Goal: Task Accomplishment & Management: Use online tool/utility

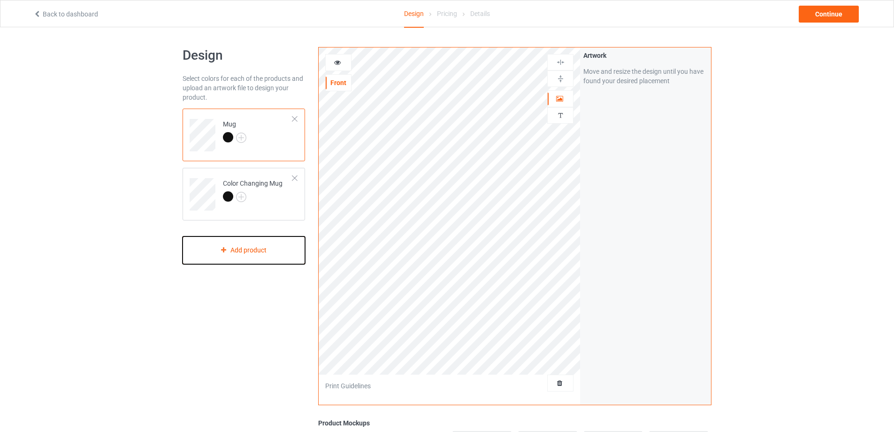
click at [260, 247] on div "Add product" at bounding box center [244, 250] width 123 height 28
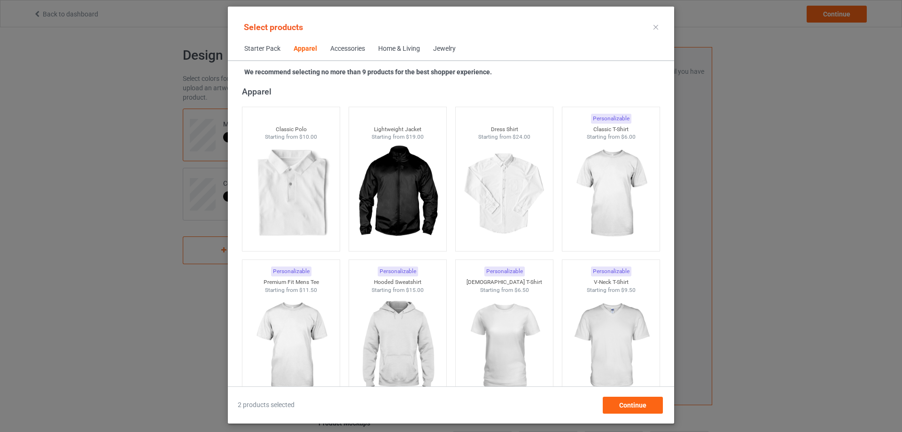
click at [412, 47] on div "Home & Living" at bounding box center [399, 48] width 42 height 9
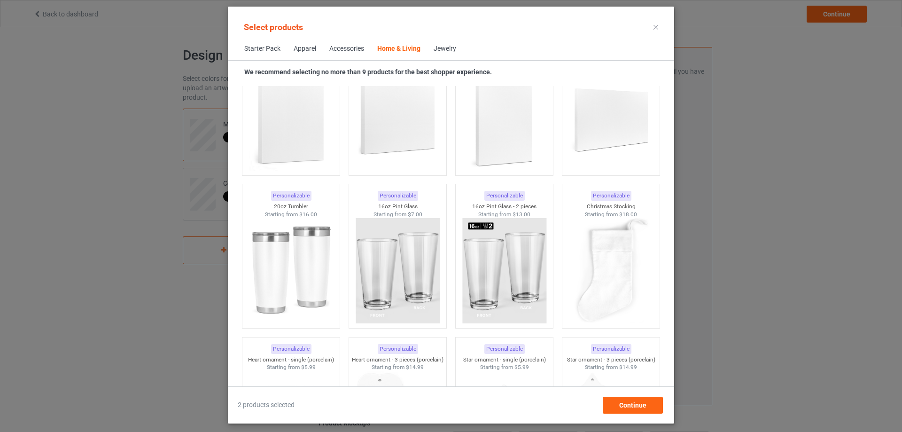
scroll to position [6911, 0]
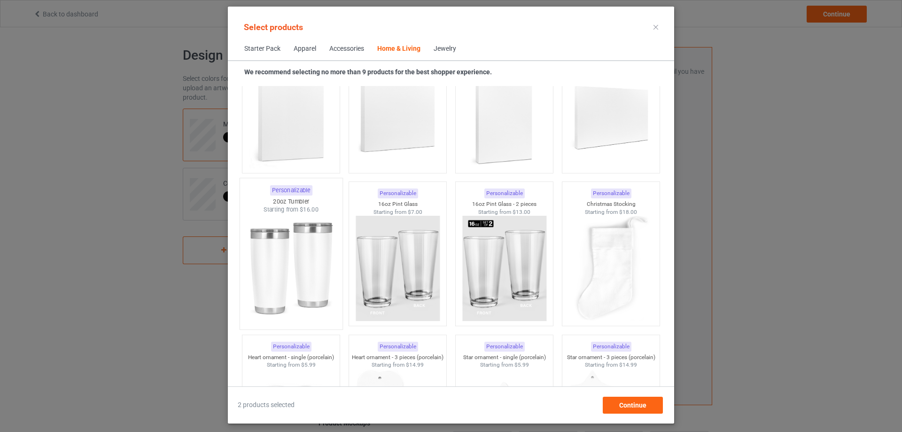
click at [288, 224] on img at bounding box center [291, 269] width 88 height 110
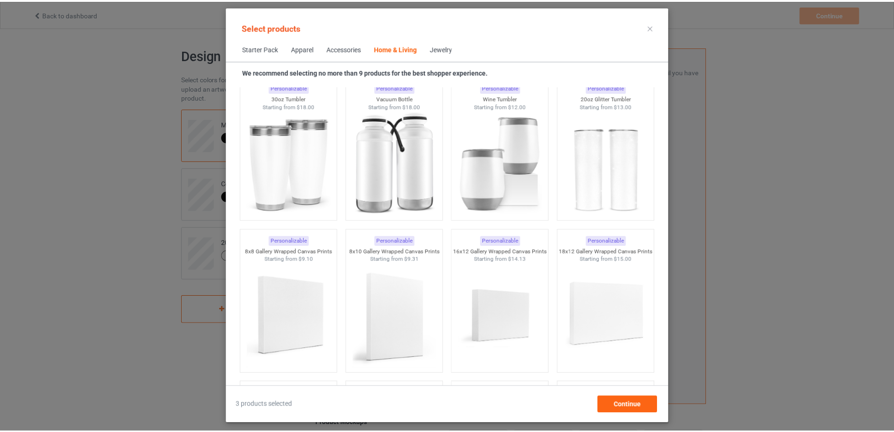
scroll to position [7944, 0]
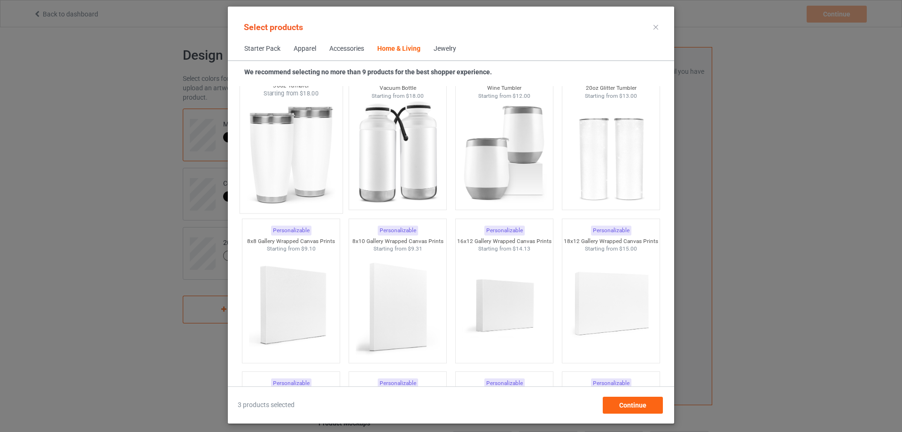
click at [306, 170] on img at bounding box center [291, 153] width 88 height 110
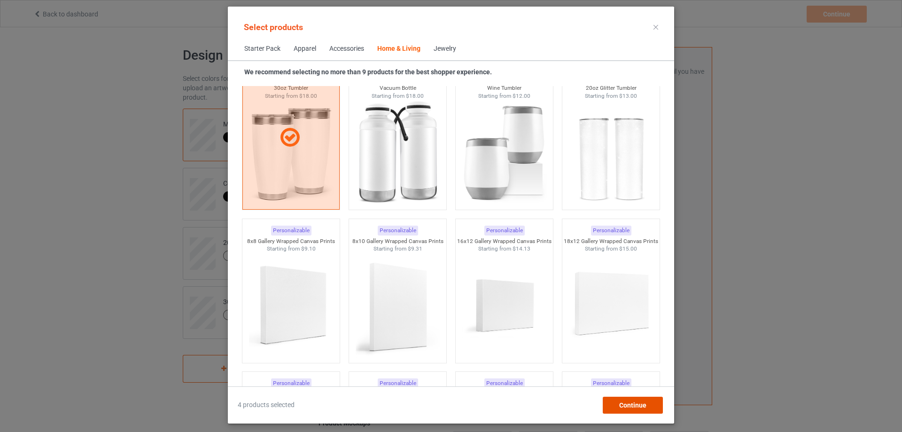
click at [641, 409] on div "Continue" at bounding box center [632, 404] width 60 height 17
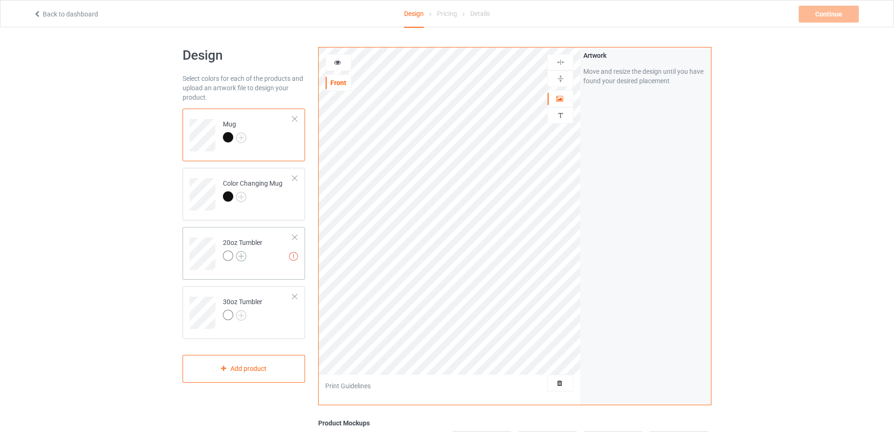
click at [240, 255] on img at bounding box center [241, 256] width 10 height 10
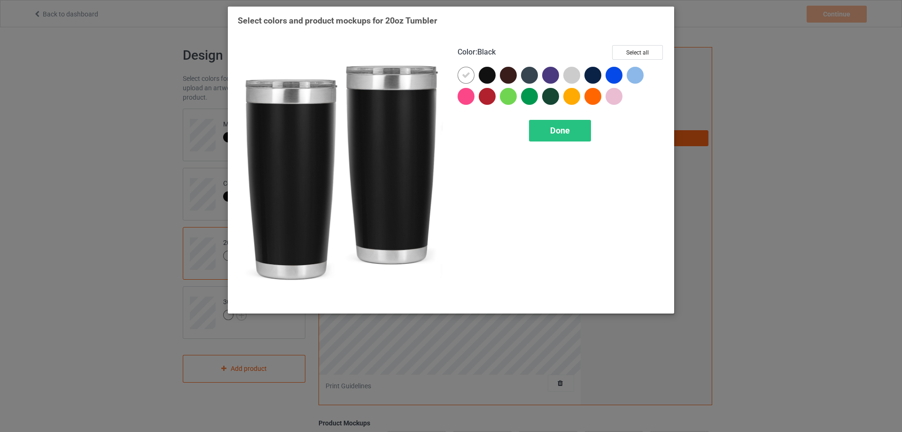
click at [481, 79] on div at bounding box center [486, 75] width 17 height 17
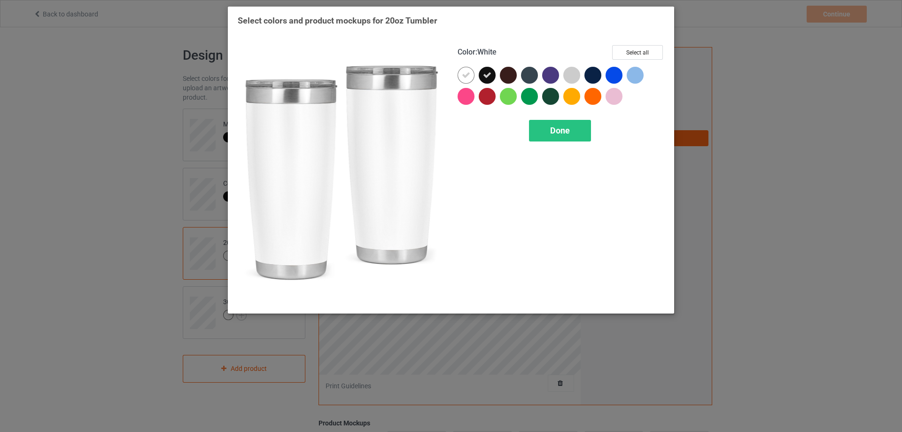
click at [461, 74] on div at bounding box center [465, 75] width 17 height 17
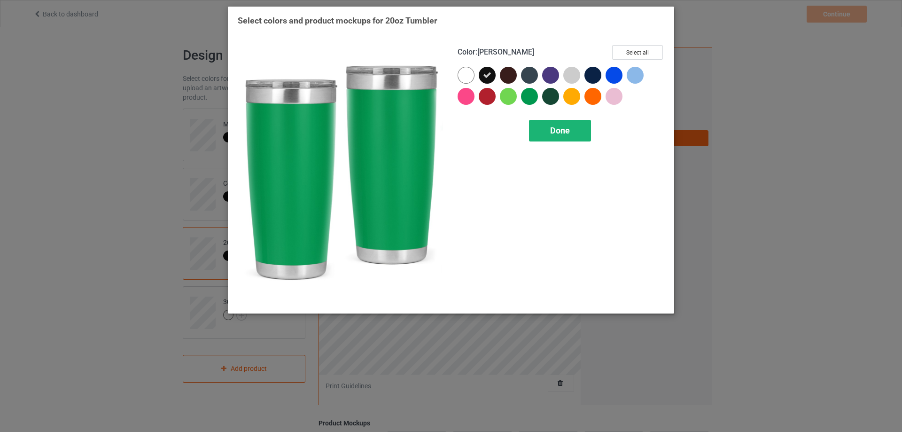
click at [550, 125] on span "Done" at bounding box center [560, 130] width 20 height 10
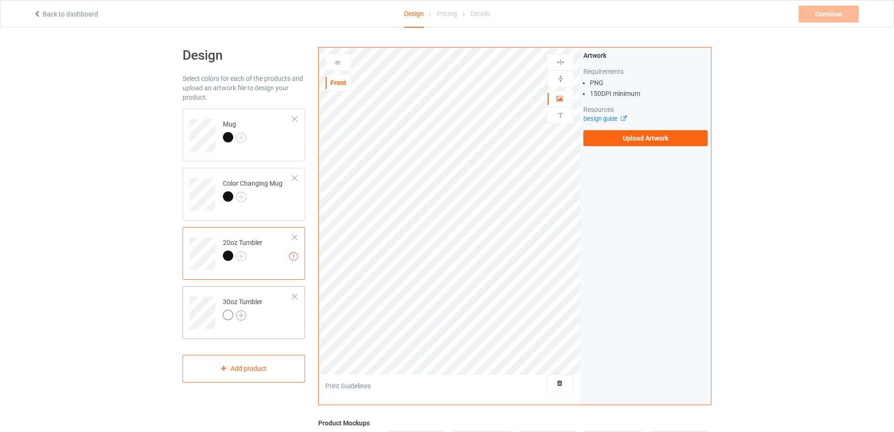
click at [243, 315] on img at bounding box center [241, 315] width 10 height 10
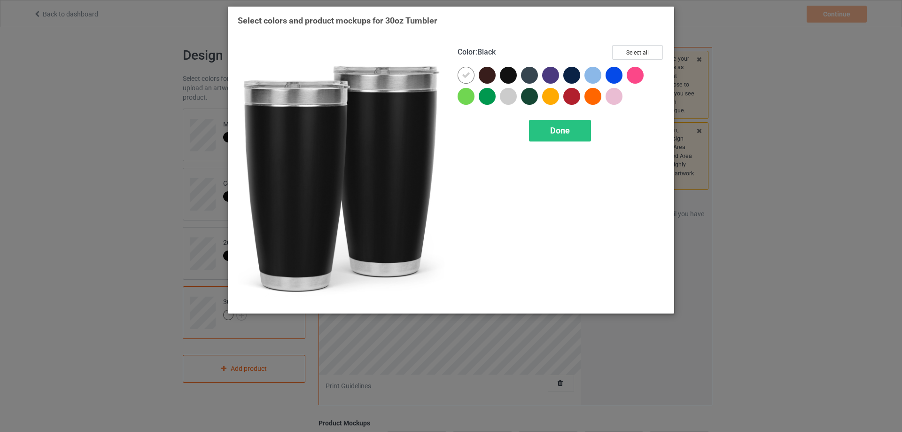
click at [508, 75] on div at bounding box center [508, 75] width 17 height 17
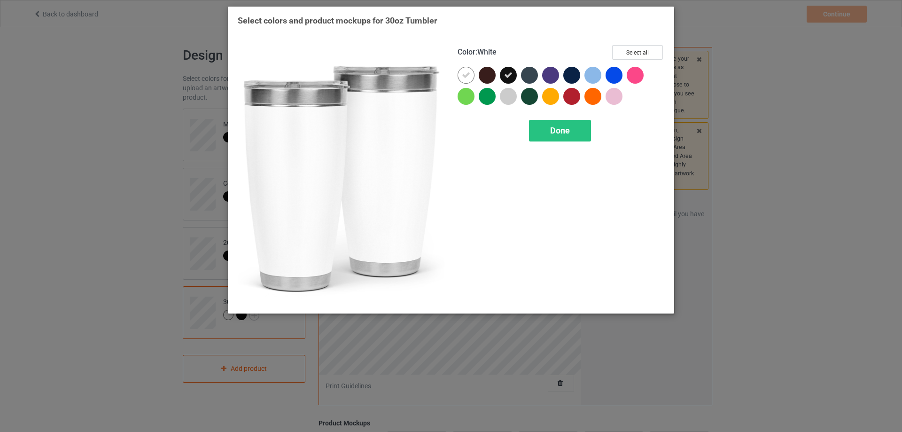
click at [469, 75] on icon at bounding box center [466, 75] width 8 height 8
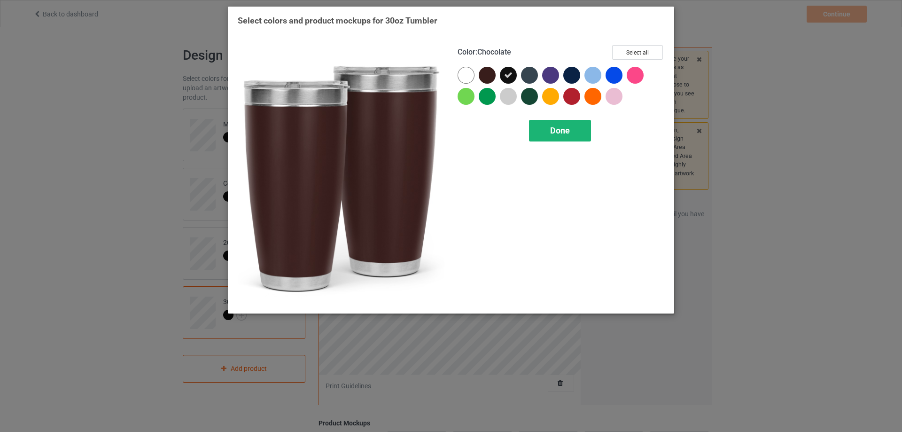
click at [558, 133] on span "Done" at bounding box center [560, 130] width 20 height 10
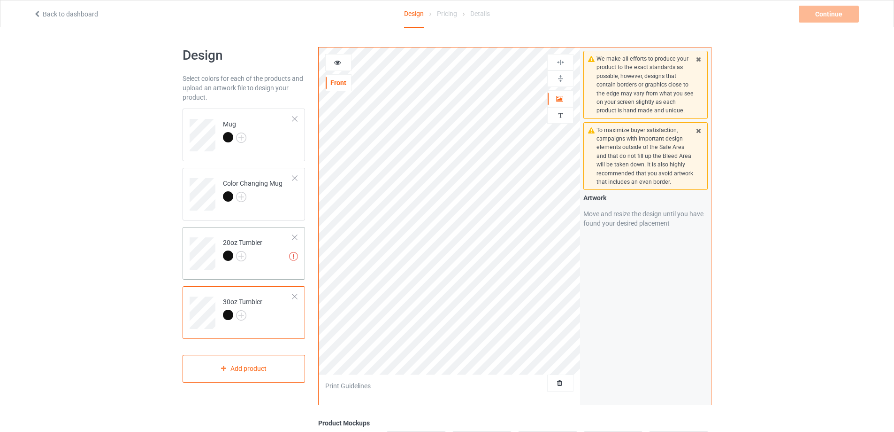
click at [267, 261] on td "Missing artworks 20oz Tumbler" at bounding box center [258, 250] width 80 height 39
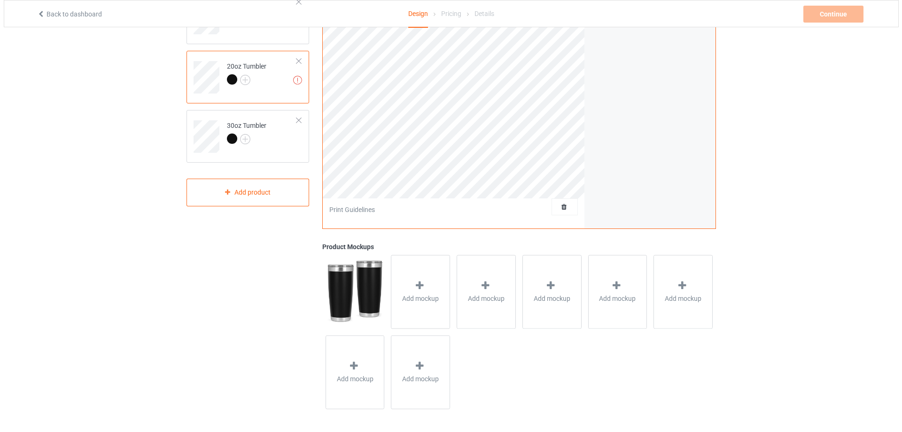
scroll to position [177, 0]
click at [407, 276] on div "Add mockup" at bounding box center [416, 291] width 59 height 74
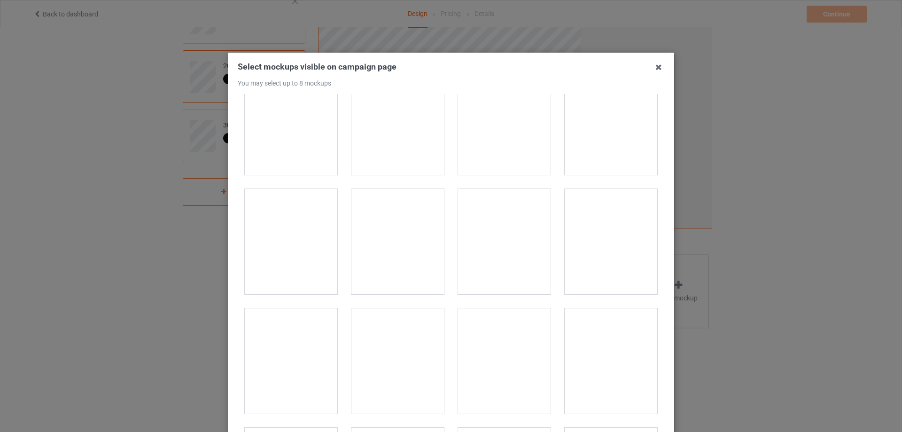
scroll to position [282, 0]
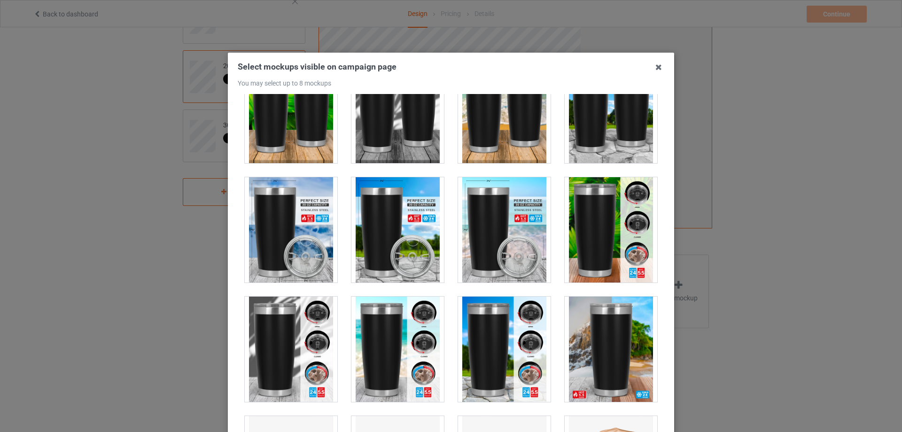
click at [293, 222] on div at bounding box center [291, 229] width 93 height 105
click at [300, 219] on div at bounding box center [291, 229] width 93 height 105
click at [298, 215] on div at bounding box center [291, 229] width 93 height 105
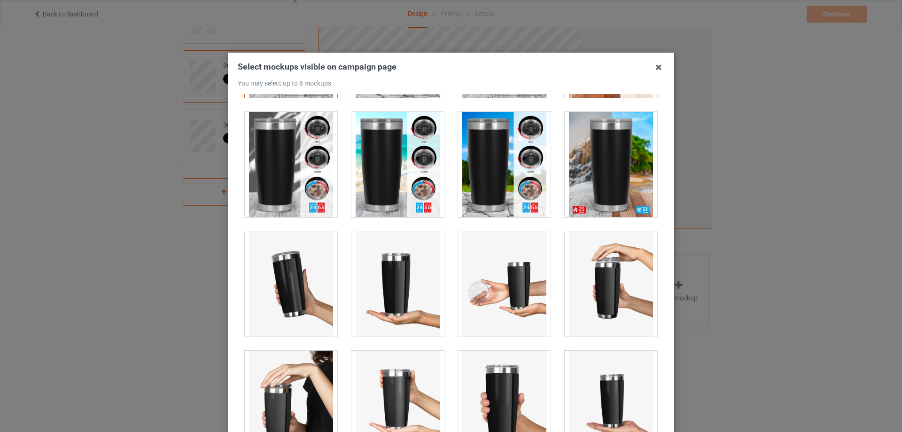
scroll to position [470, 0]
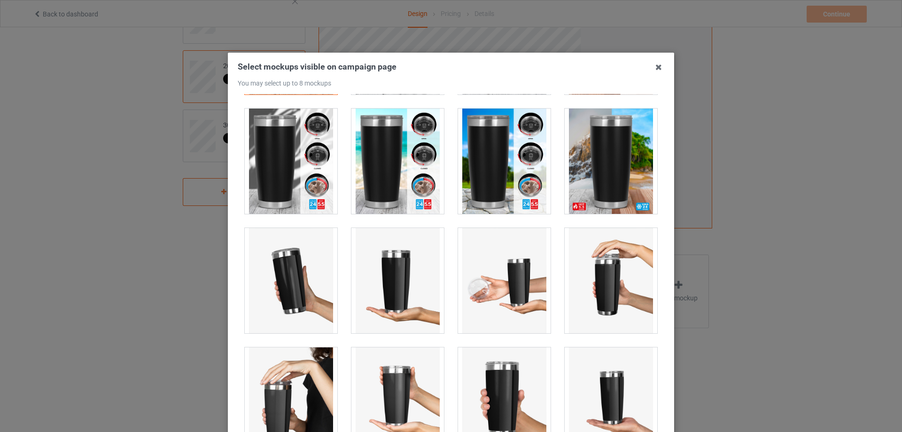
click at [484, 182] on div at bounding box center [504, 160] width 93 height 105
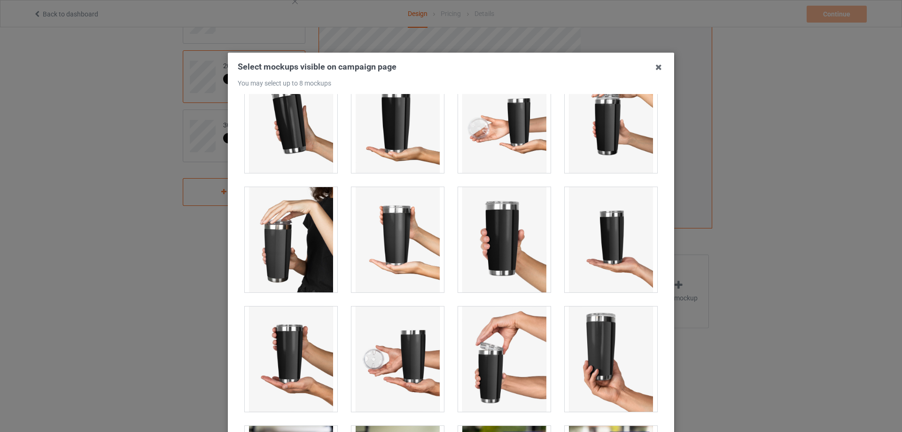
scroll to position [657, 0]
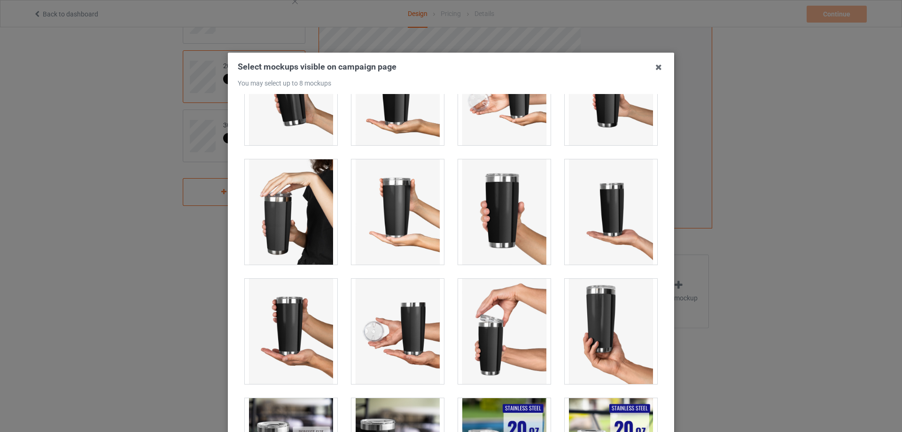
click at [281, 202] on div at bounding box center [291, 211] width 93 height 105
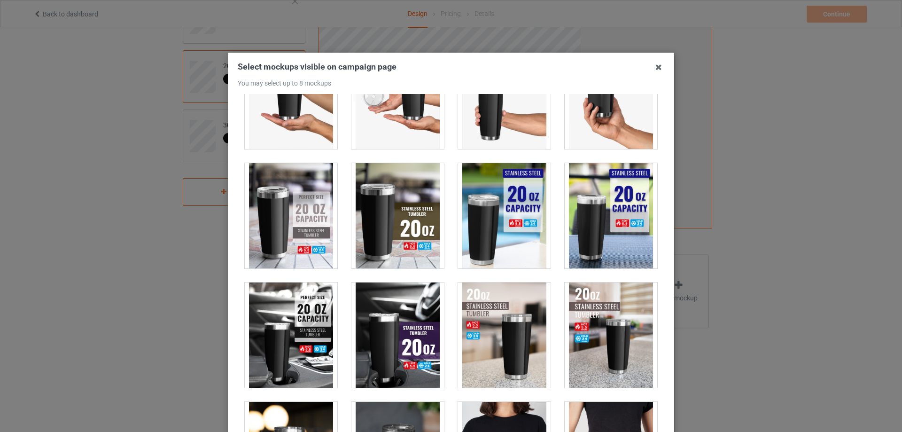
click at [300, 224] on div at bounding box center [291, 215] width 93 height 105
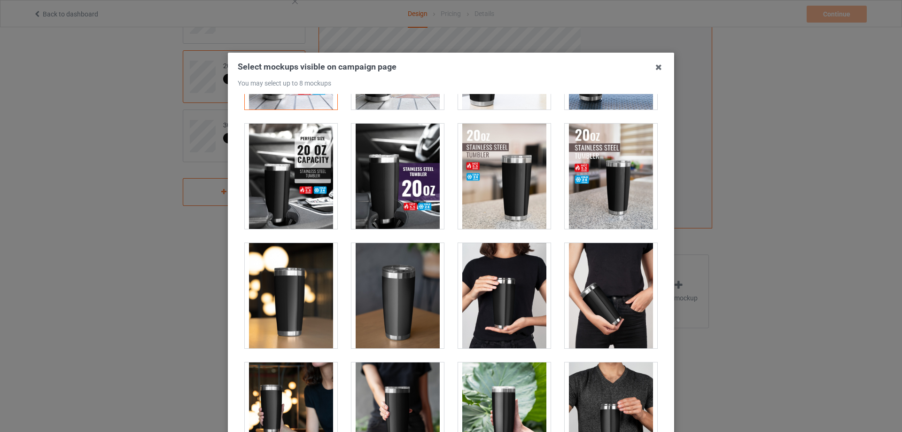
scroll to position [1080, 0]
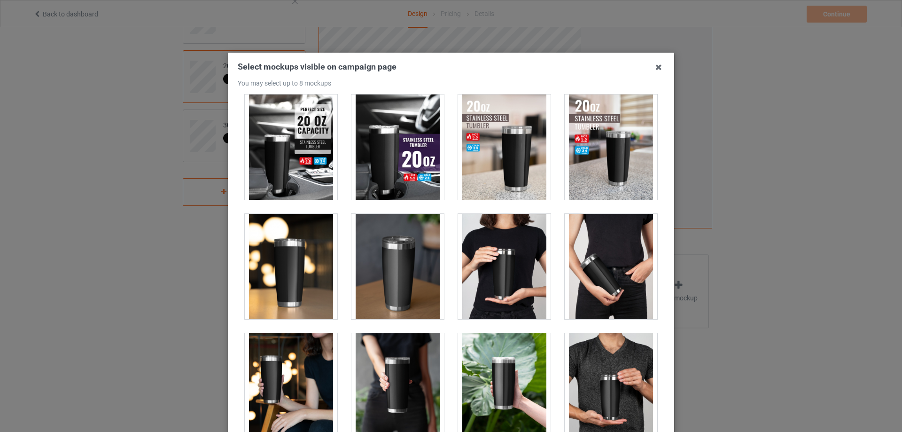
click at [305, 246] on div at bounding box center [291, 266] width 93 height 105
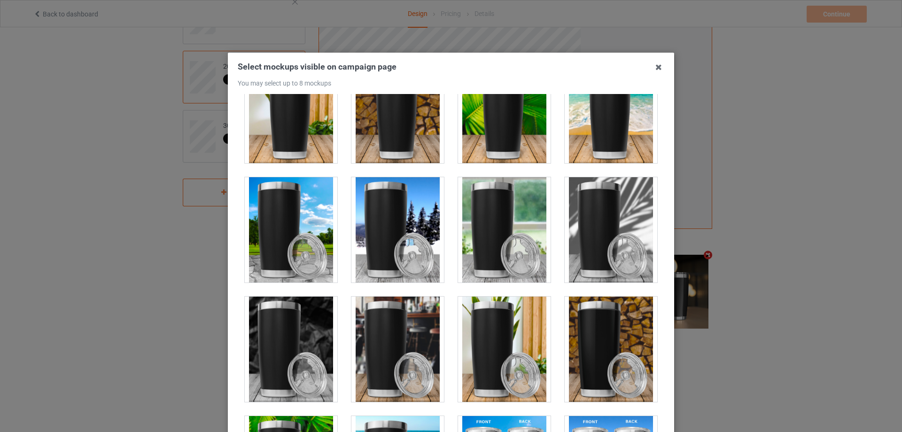
scroll to position [1831, 0]
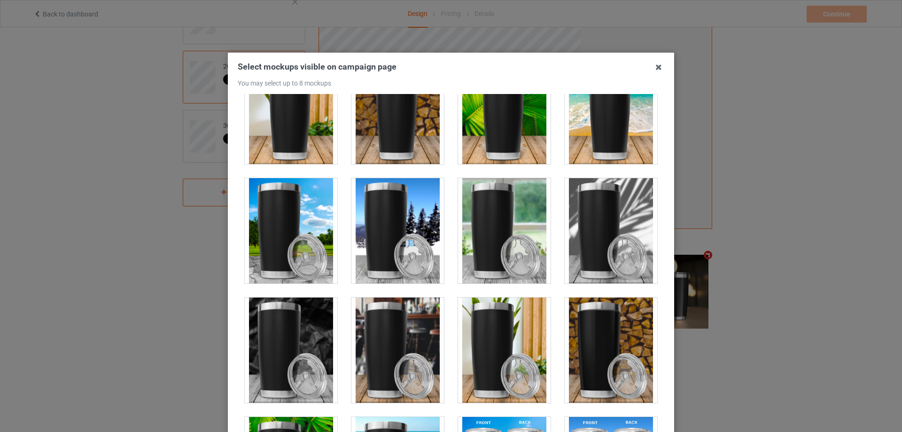
click at [387, 207] on div at bounding box center [397, 230] width 93 height 105
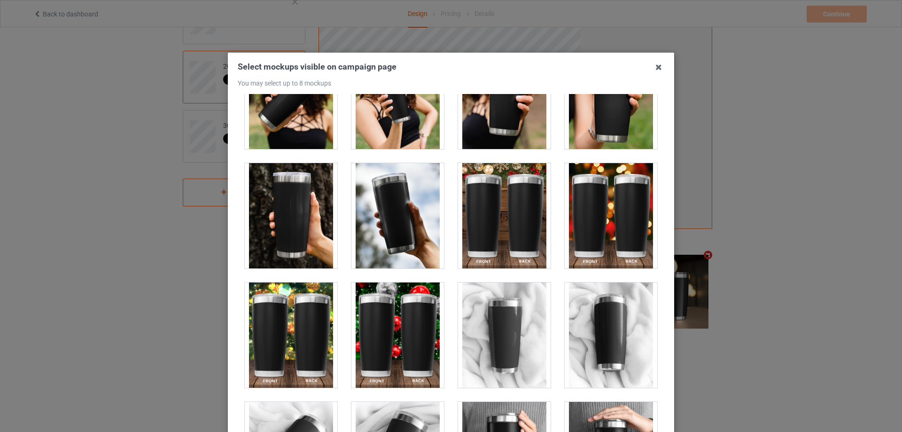
scroll to position [2583, 0]
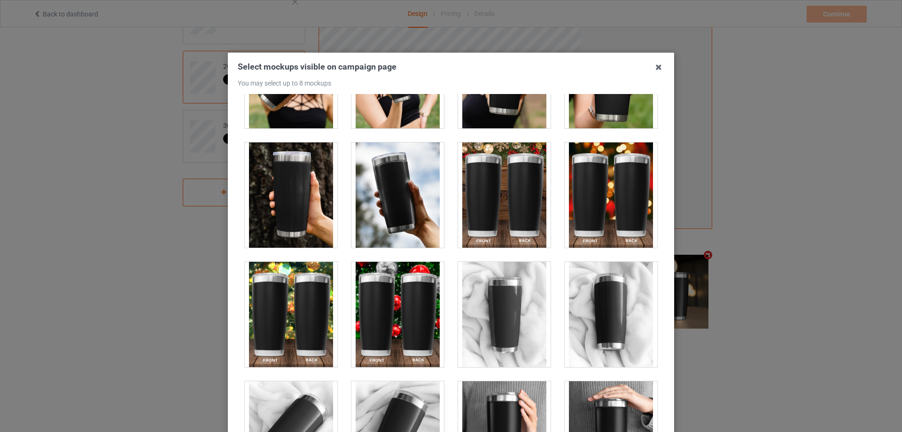
click at [285, 195] on div at bounding box center [291, 194] width 93 height 105
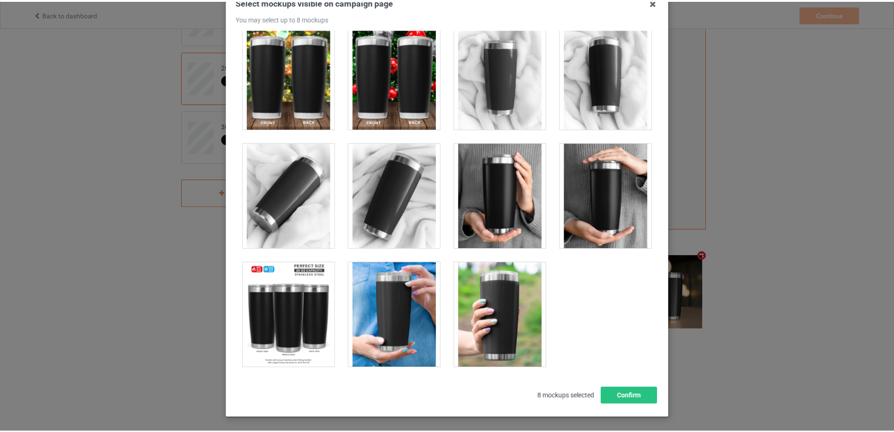
scroll to position [103, 0]
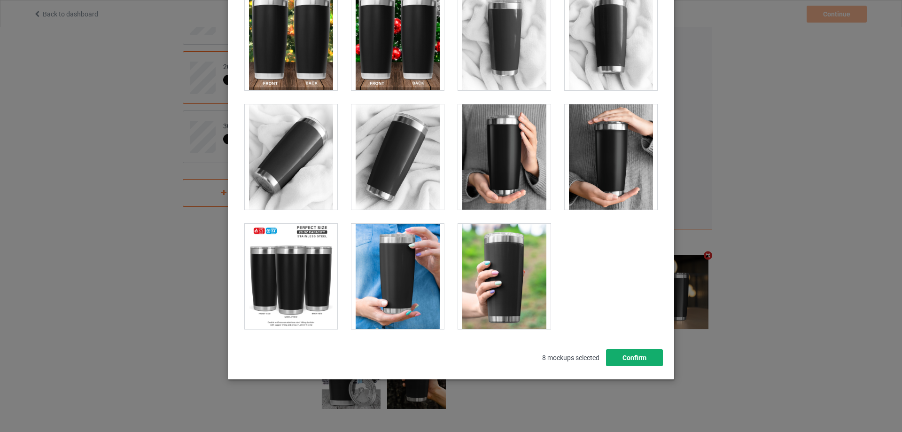
click at [635, 357] on button "Confirm" at bounding box center [634, 357] width 57 height 17
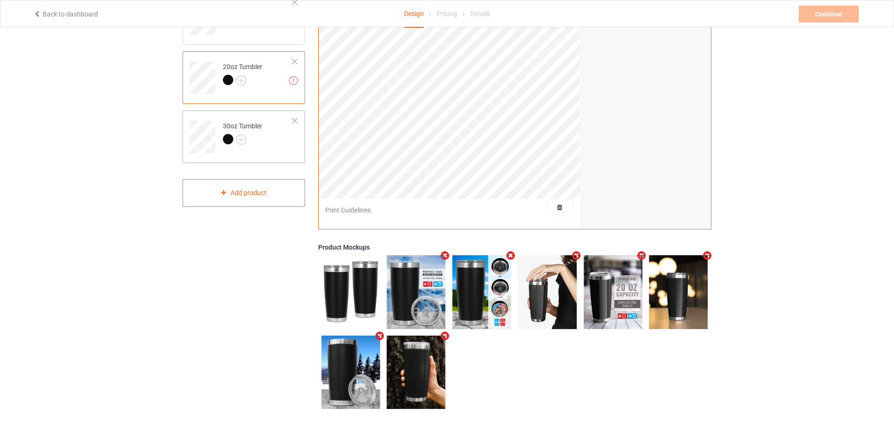
click at [287, 154] on div "30oz Tumbler" at bounding box center [244, 136] width 123 height 53
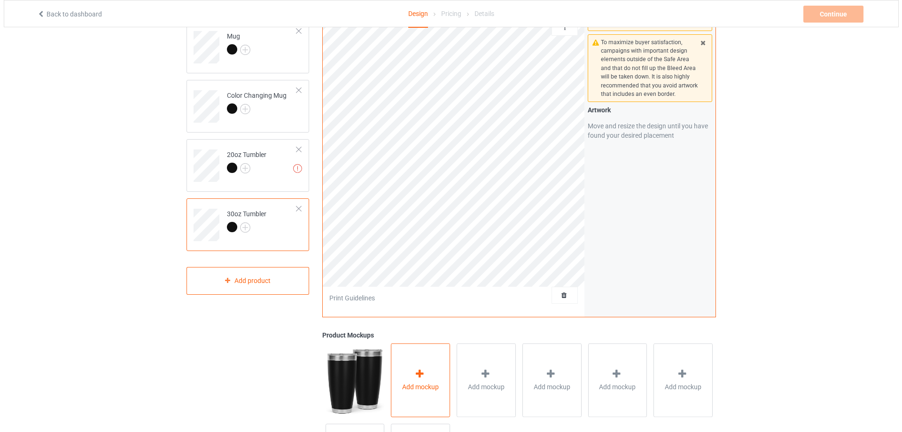
scroll to position [177, 0]
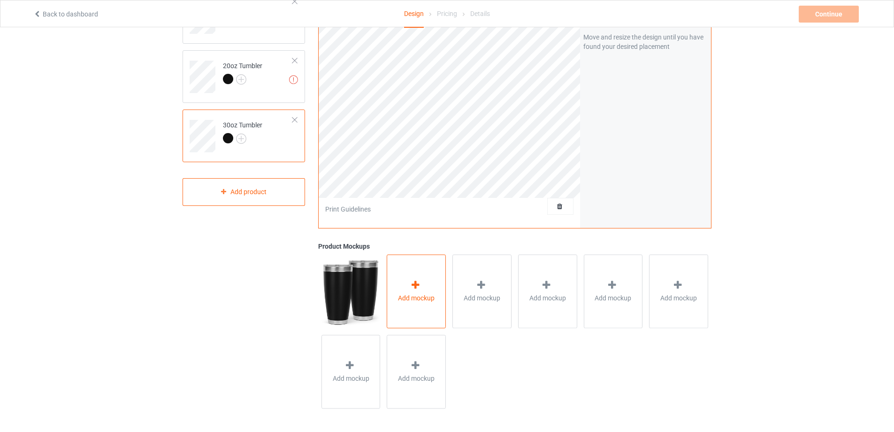
click at [426, 296] on span "Add mockup" at bounding box center [416, 297] width 37 height 9
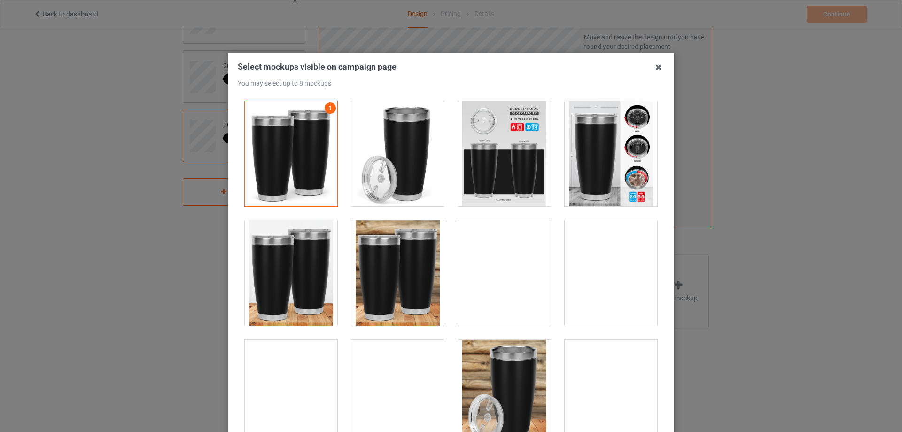
click at [394, 170] on div at bounding box center [397, 153] width 93 height 105
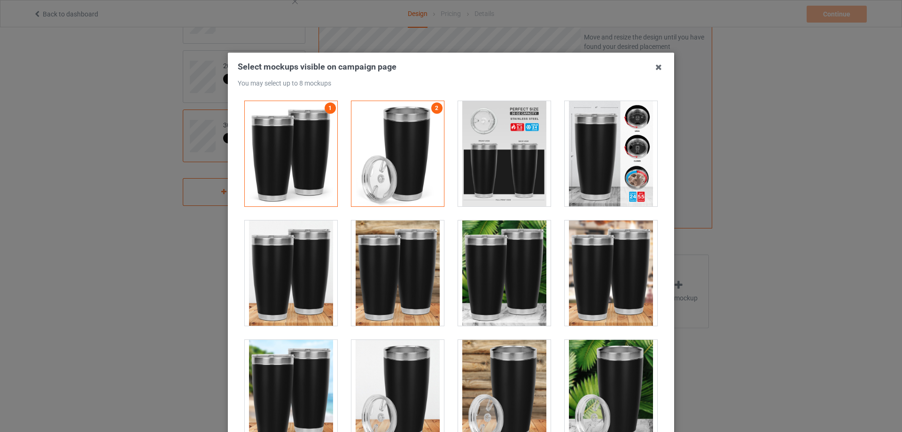
click at [595, 172] on div at bounding box center [610, 153] width 93 height 105
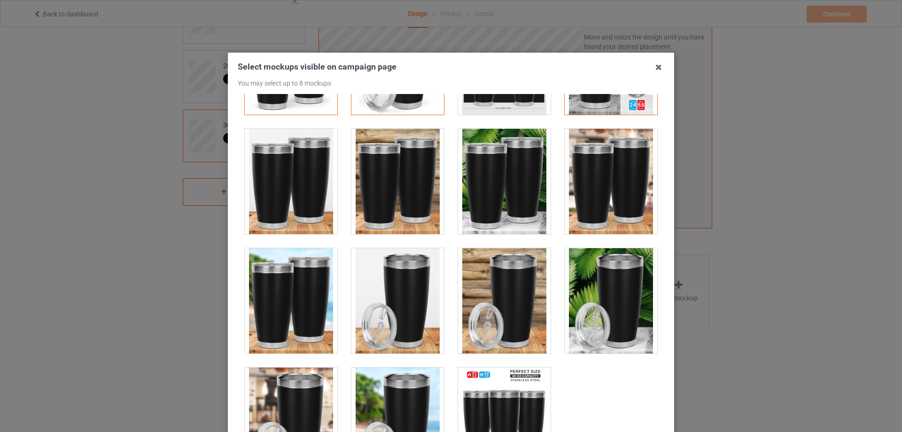
scroll to position [94, 0]
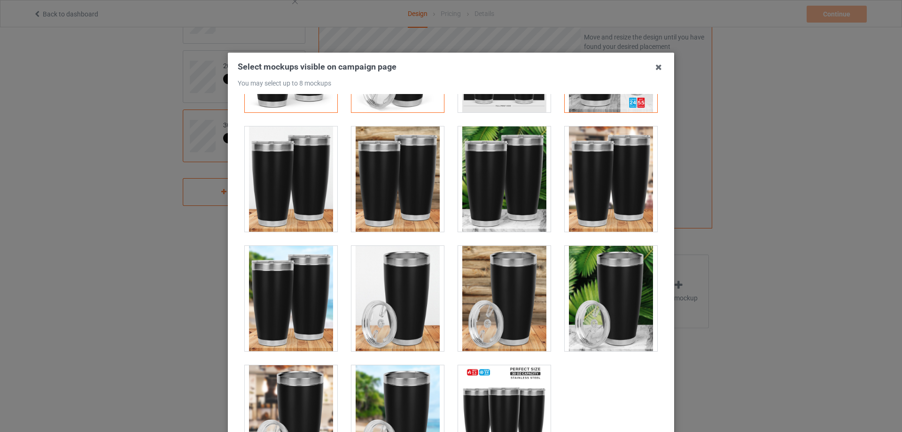
click at [478, 255] on div at bounding box center [504, 298] width 93 height 105
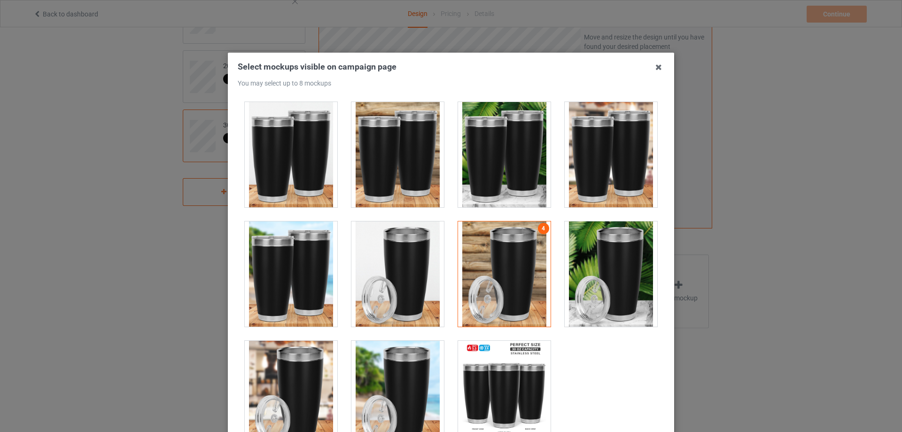
scroll to position [132, 0]
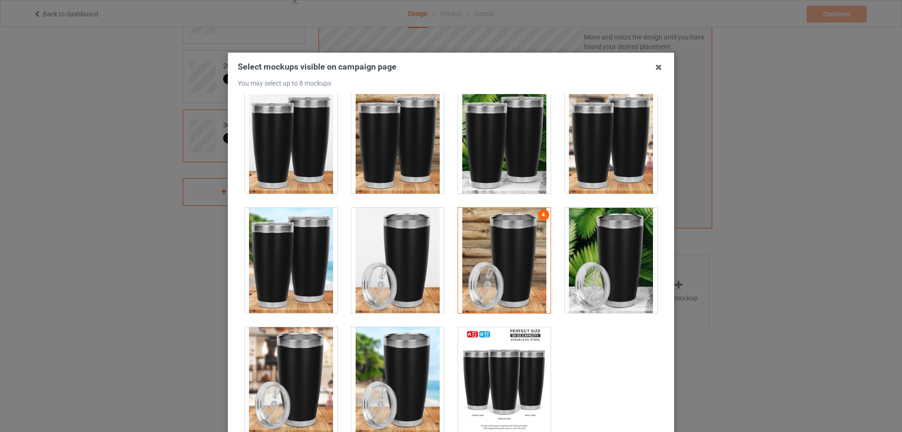
click at [301, 347] on div at bounding box center [291, 379] width 93 height 105
click at [409, 340] on div at bounding box center [397, 379] width 93 height 105
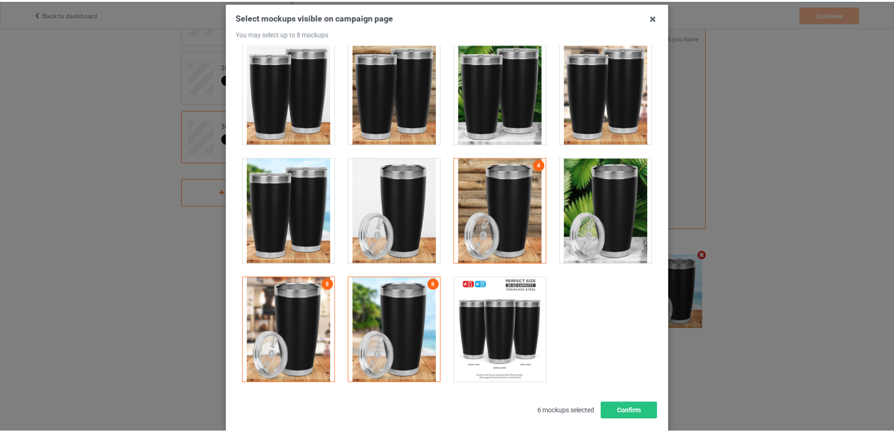
scroll to position [103, 0]
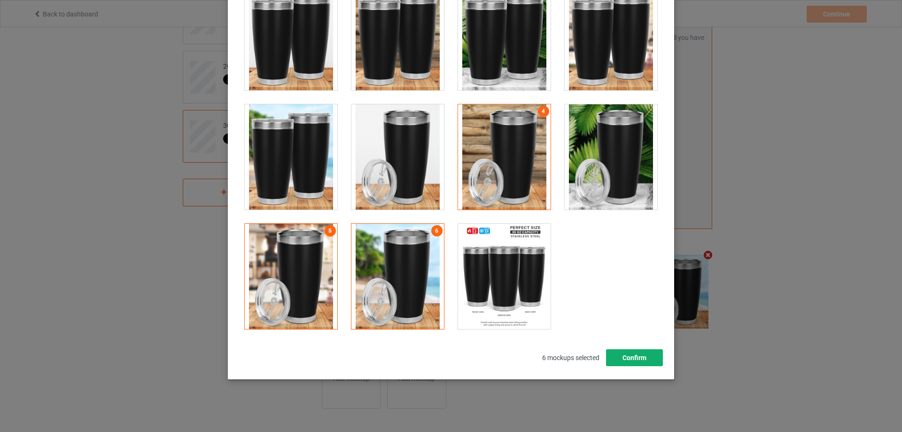
click at [652, 356] on button "Confirm" at bounding box center [634, 357] width 57 height 17
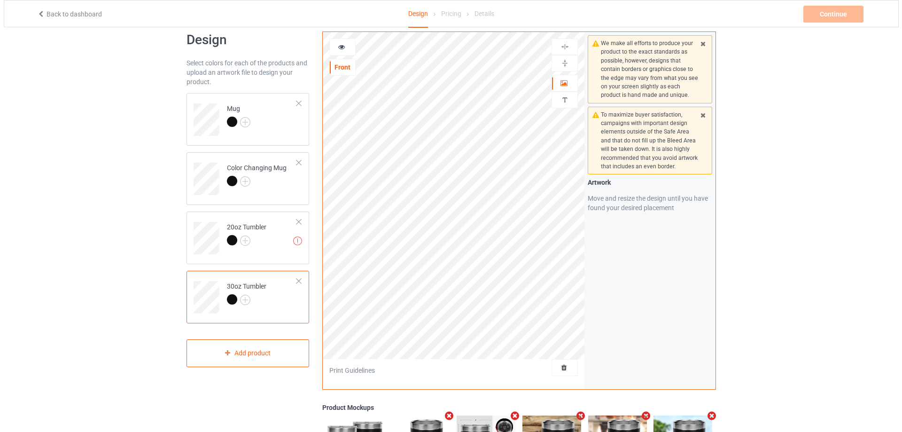
scroll to position [0, 0]
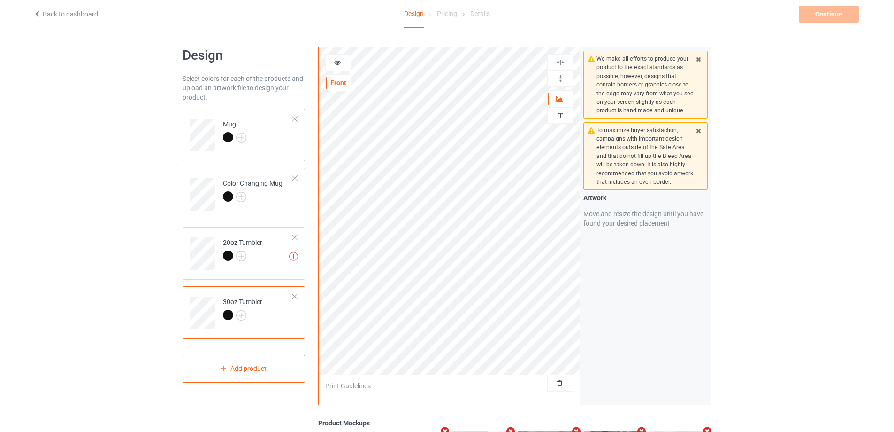
click at [280, 147] on td "Mug" at bounding box center [258, 131] width 80 height 39
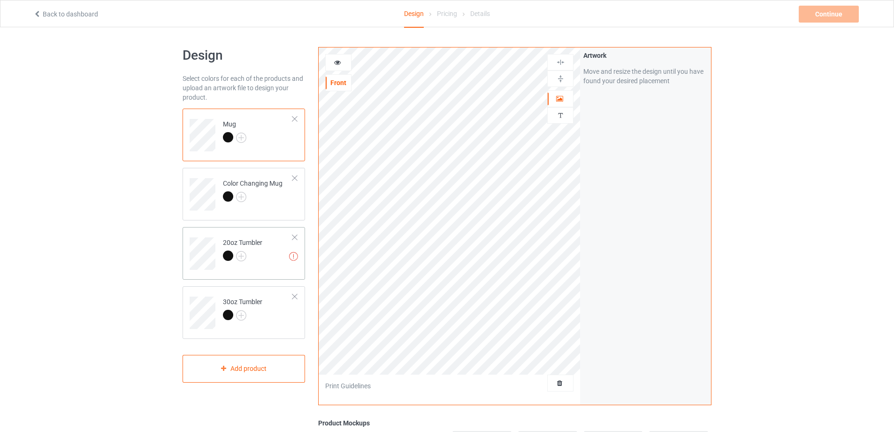
click at [262, 247] on div "20oz Tumbler" at bounding box center [242, 249] width 39 height 23
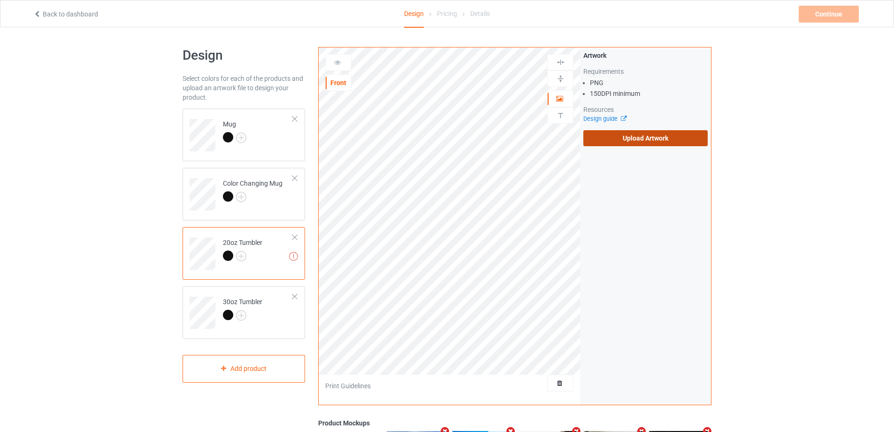
click at [621, 139] on label "Upload Artwork" at bounding box center [646, 138] width 124 height 16
click at [0, 0] on input "Upload Artwork" at bounding box center [0, 0] width 0 height 0
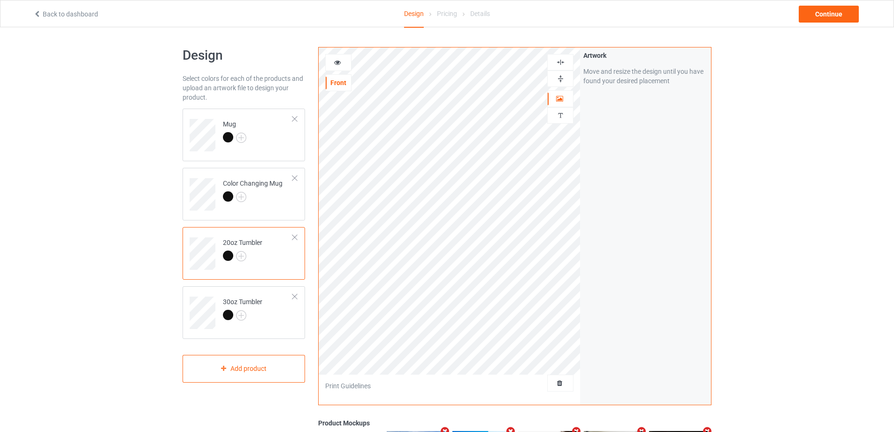
click at [340, 61] on icon at bounding box center [338, 61] width 8 height 7
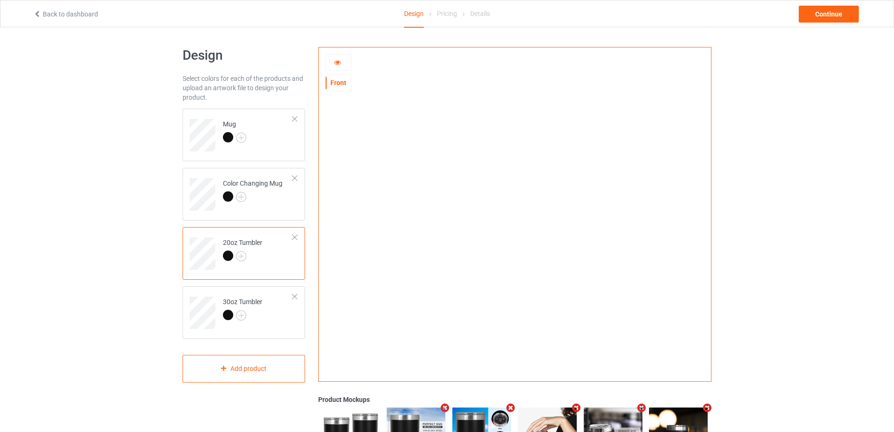
click at [336, 62] on icon at bounding box center [338, 61] width 8 height 7
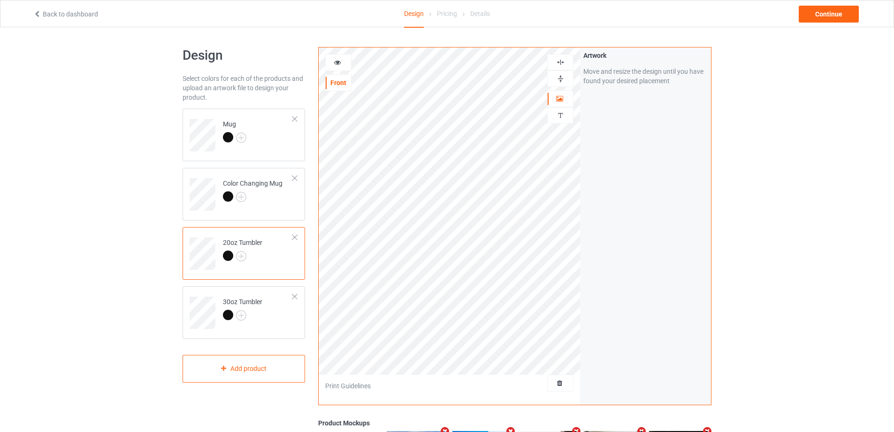
click at [338, 62] on icon at bounding box center [338, 61] width 8 height 7
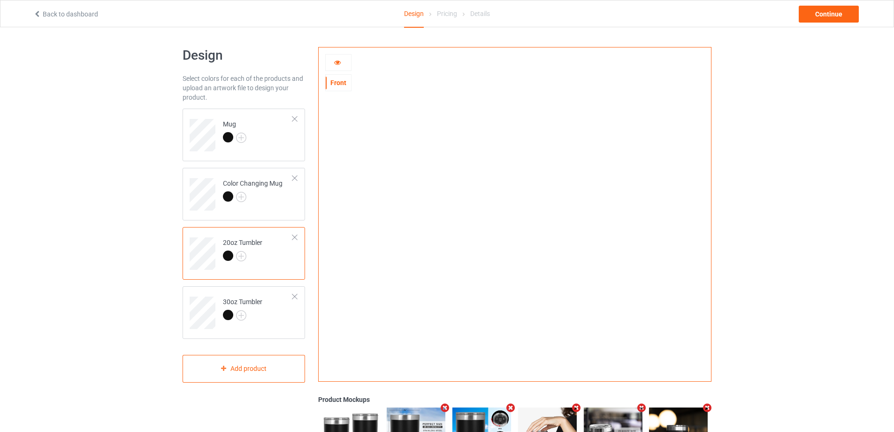
click at [340, 64] on icon at bounding box center [338, 61] width 8 height 7
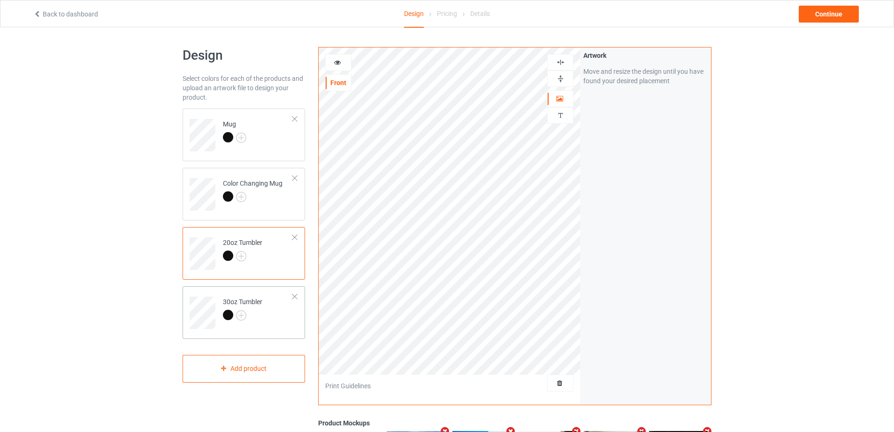
click at [265, 296] on td "30oz Tumbler" at bounding box center [258, 309] width 80 height 39
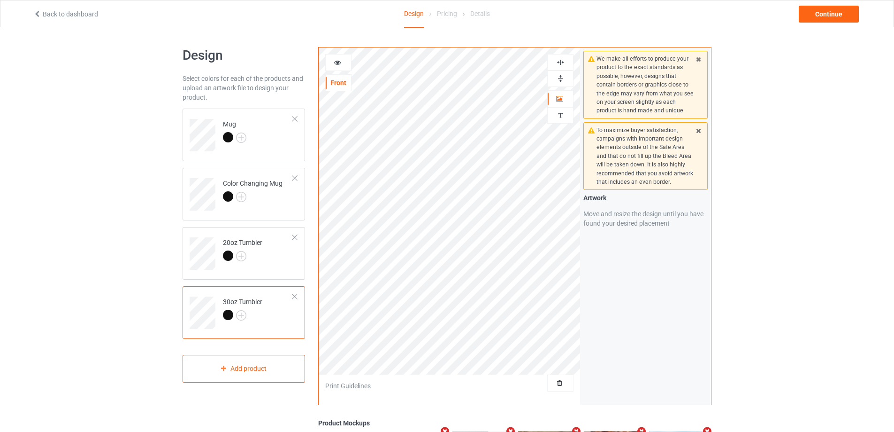
click at [337, 62] on icon at bounding box center [338, 61] width 8 height 7
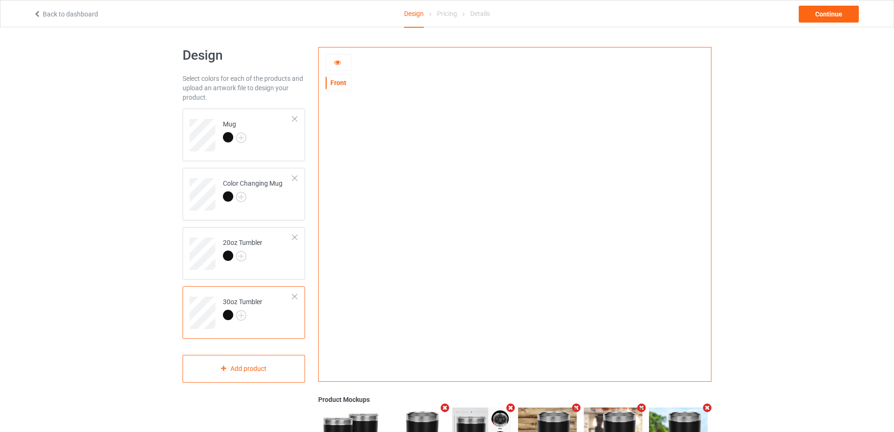
click at [515, 211] on img at bounding box center [515, 211] width 0 height 0
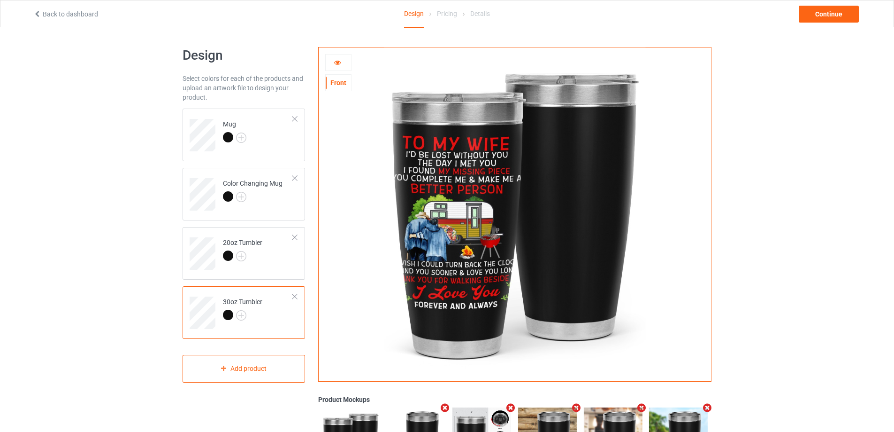
click at [336, 64] on icon at bounding box center [338, 61] width 8 height 7
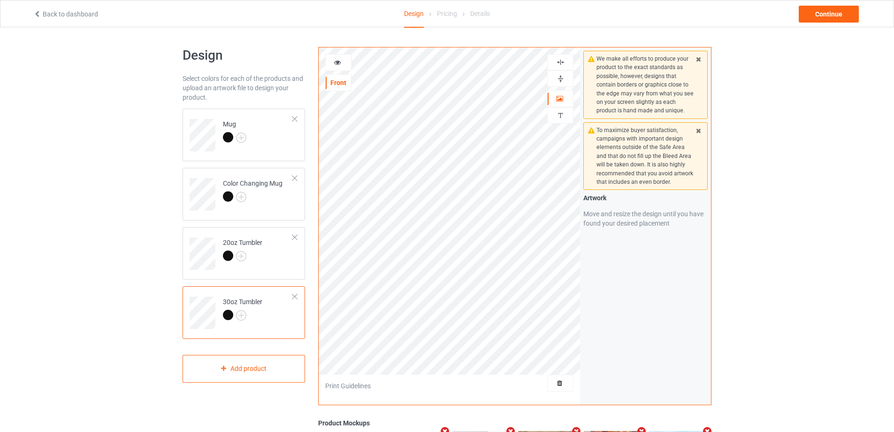
click at [335, 60] on icon at bounding box center [338, 61] width 8 height 7
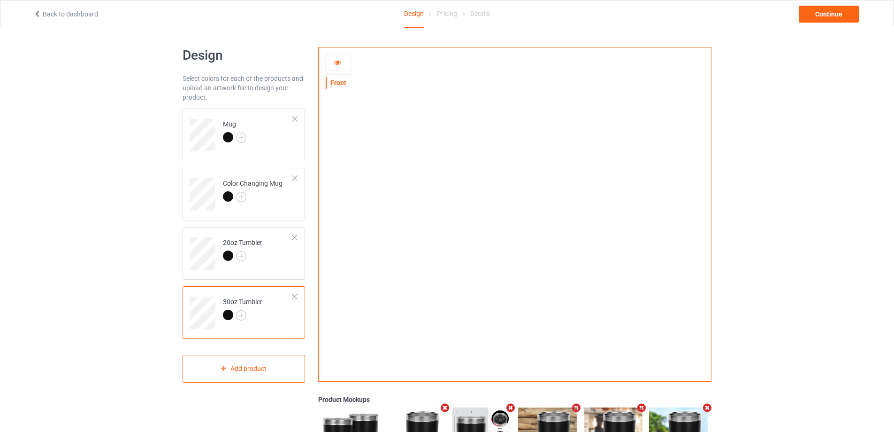
click at [337, 62] on icon at bounding box center [338, 61] width 8 height 7
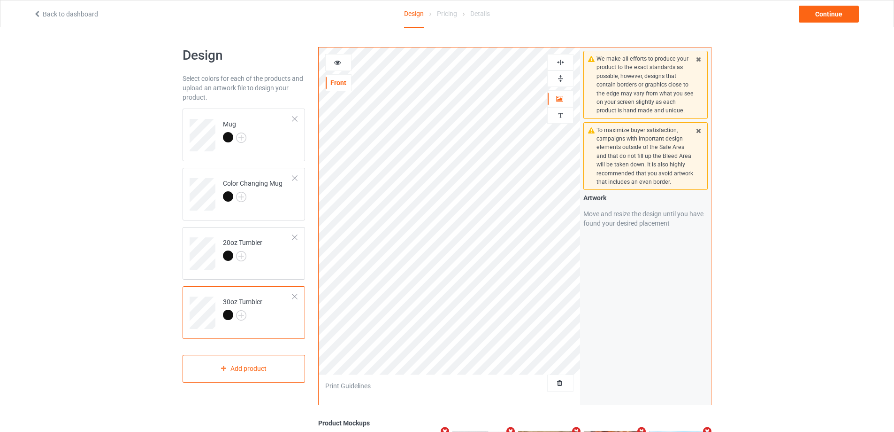
click at [339, 62] on icon at bounding box center [338, 61] width 8 height 7
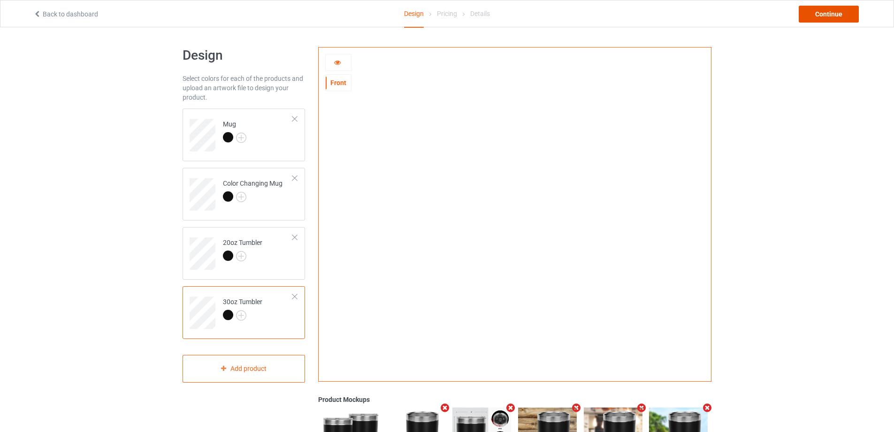
click at [834, 15] on div "Continue" at bounding box center [829, 14] width 60 height 17
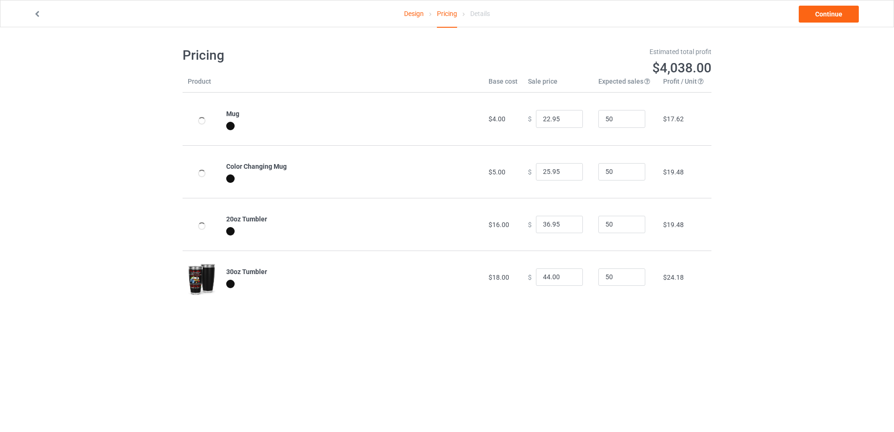
click at [409, 11] on link "Design" at bounding box center [414, 13] width 20 height 26
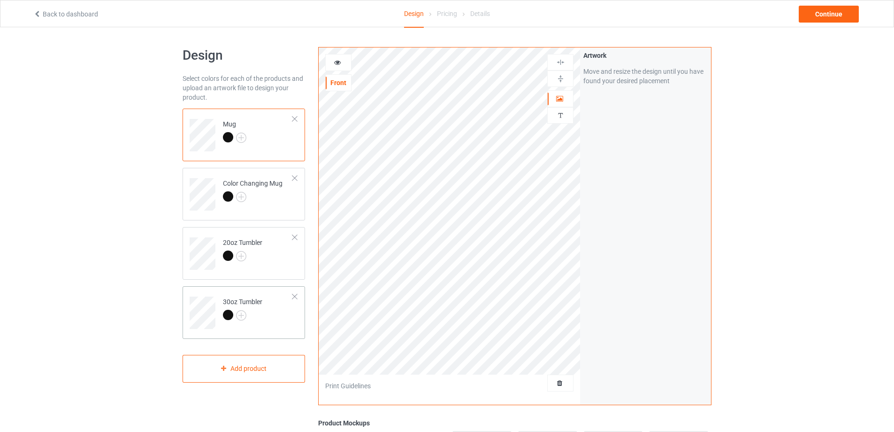
click at [258, 308] on div "30oz Tumbler" at bounding box center [242, 308] width 39 height 23
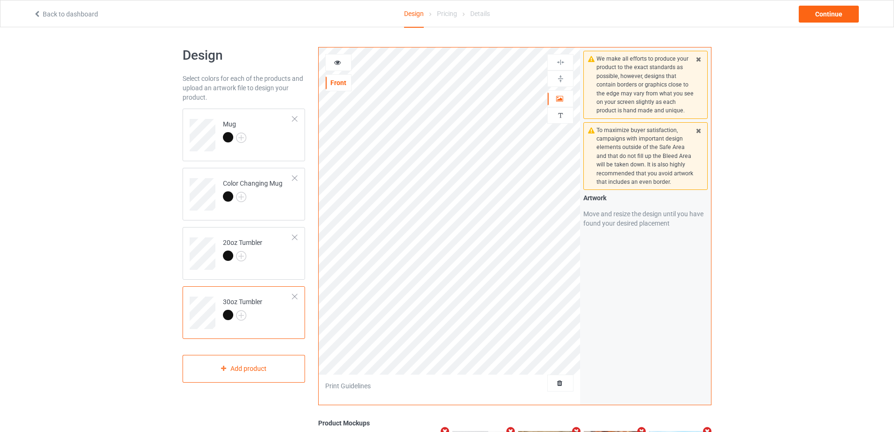
click at [336, 60] on icon at bounding box center [338, 61] width 8 height 7
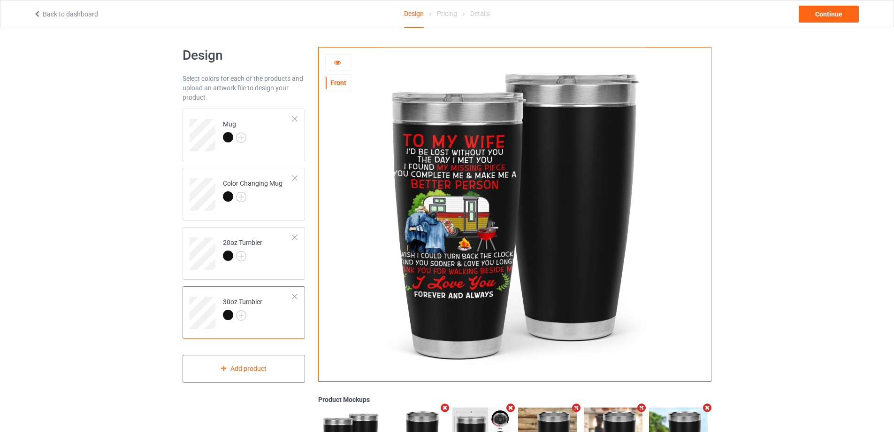
click at [336, 60] on icon at bounding box center [338, 61] width 8 height 7
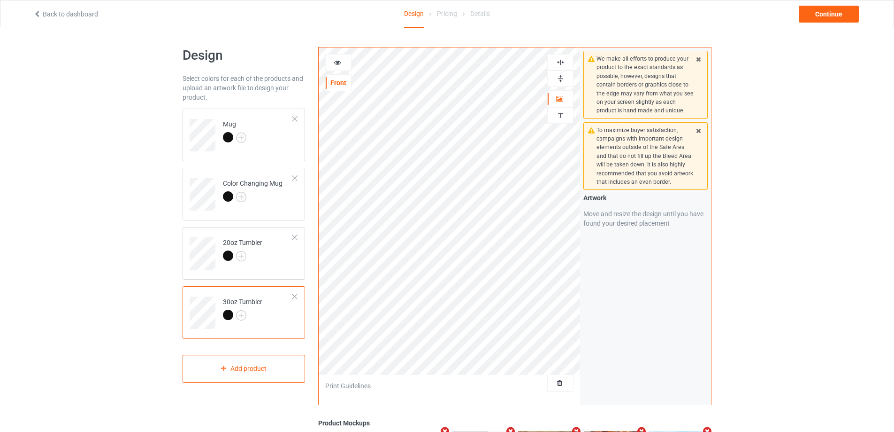
click at [339, 63] on icon at bounding box center [338, 61] width 8 height 7
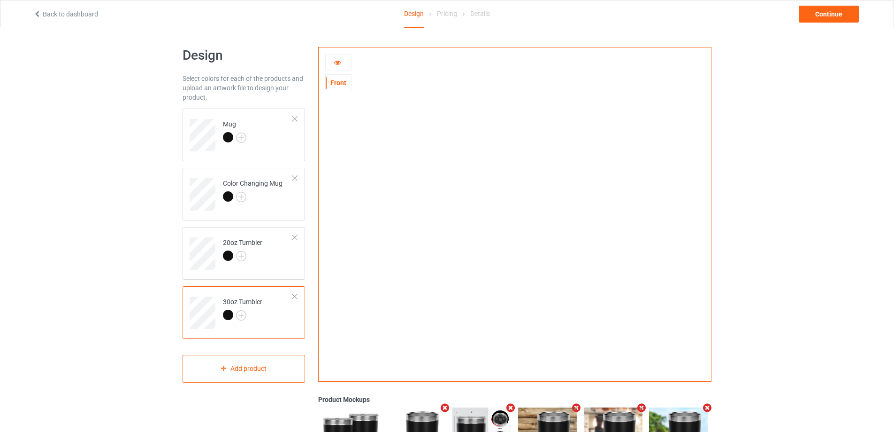
click at [339, 63] on icon at bounding box center [338, 61] width 8 height 7
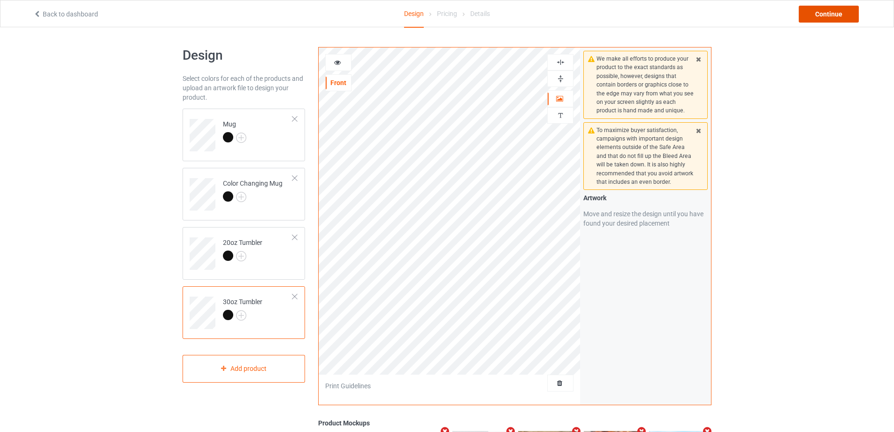
click at [843, 15] on div "Continue" at bounding box center [829, 14] width 60 height 17
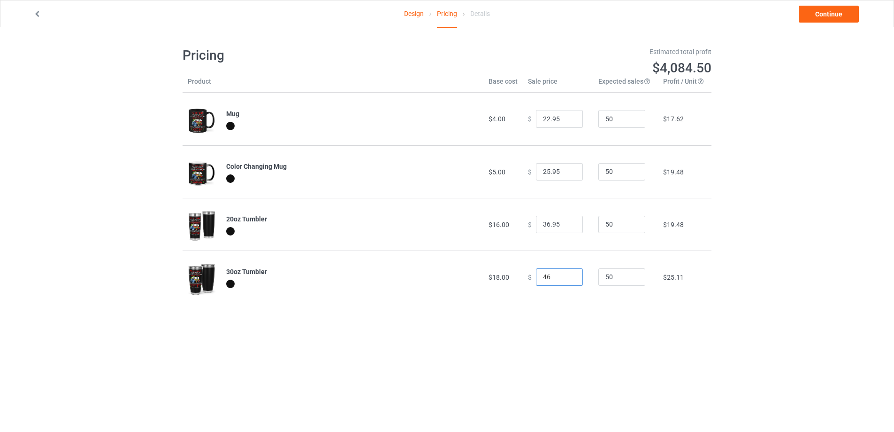
drag, startPoint x: 568, startPoint y: 273, endPoint x: 562, endPoint y: 273, distance: 6.1
click at [566, 273] on input "46" at bounding box center [559, 277] width 47 height 18
drag, startPoint x: 557, startPoint y: 276, endPoint x: 524, endPoint y: 280, distance: 33.6
click at [528, 280] on div "$ 46" at bounding box center [558, 277] width 60 height 18
type input "44.95"
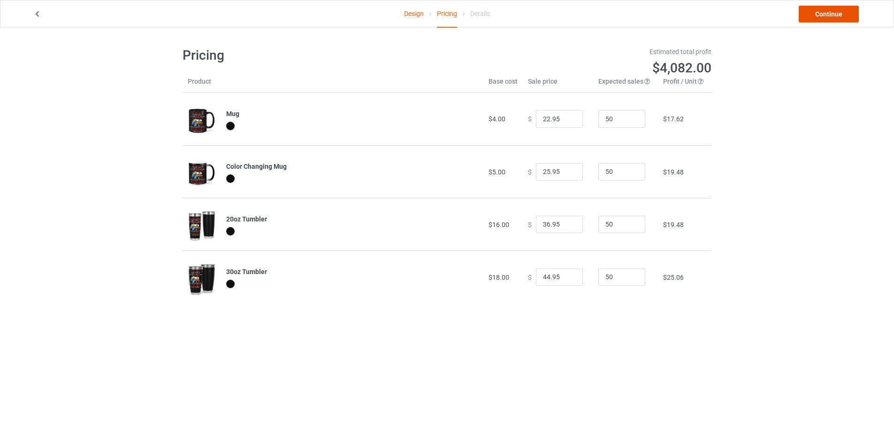
click at [850, 15] on link "Continue" at bounding box center [829, 14] width 60 height 17
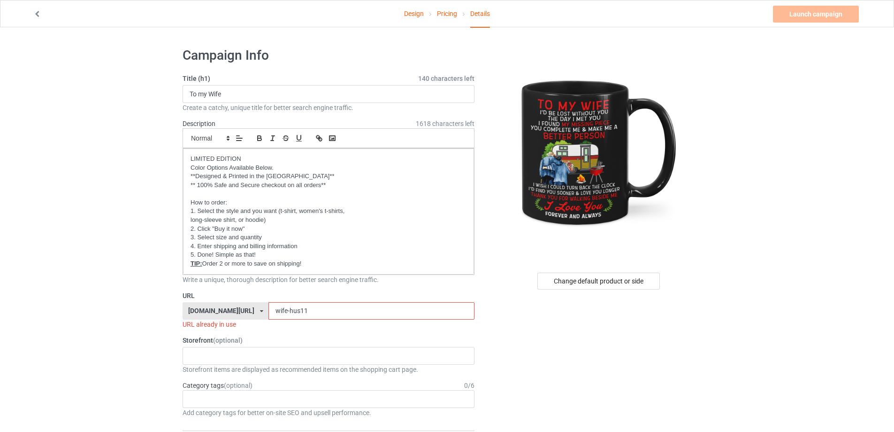
click at [300, 313] on input "wife-hus11" at bounding box center [372, 311] width 206 height 18
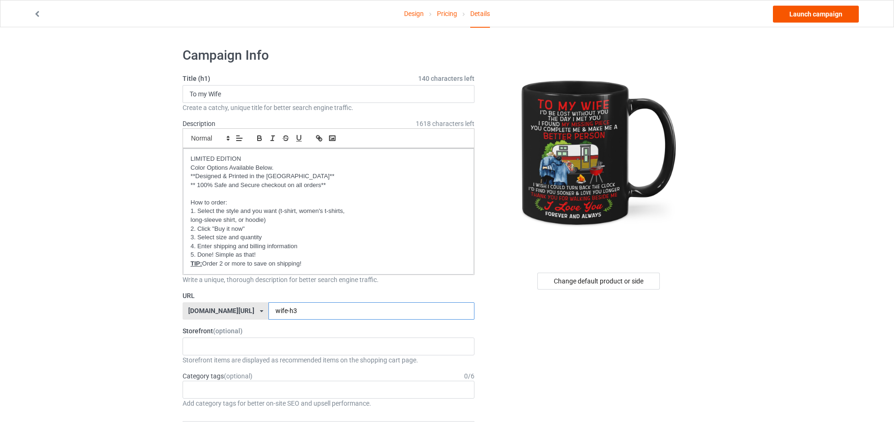
type input "wife-h3"
click at [818, 9] on link "Launch campaign" at bounding box center [816, 14] width 86 height 17
